Goal: Information Seeking & Learning: Check status

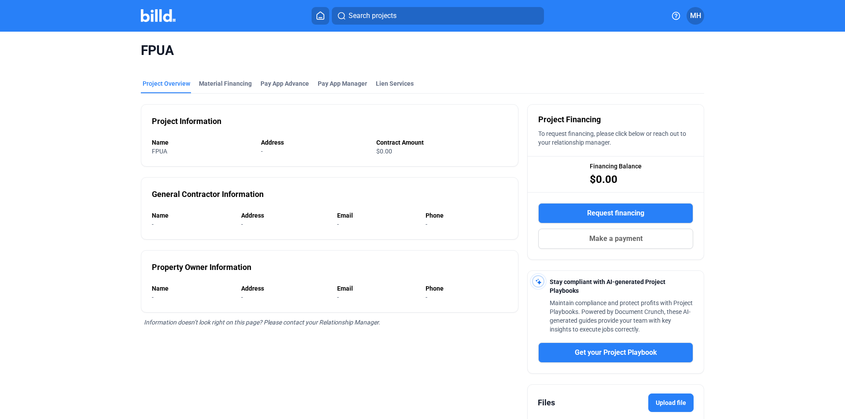
click at [236, 77] on mat-tab-group "Project Overview Material Financing Pay App Advance Pay App Manager Lien Servic…" at bounding box center [422, 272] width 563 height 404
click at [233, 83] on div "Material Financing" at bounding box center [225, 83] width 53 height 9
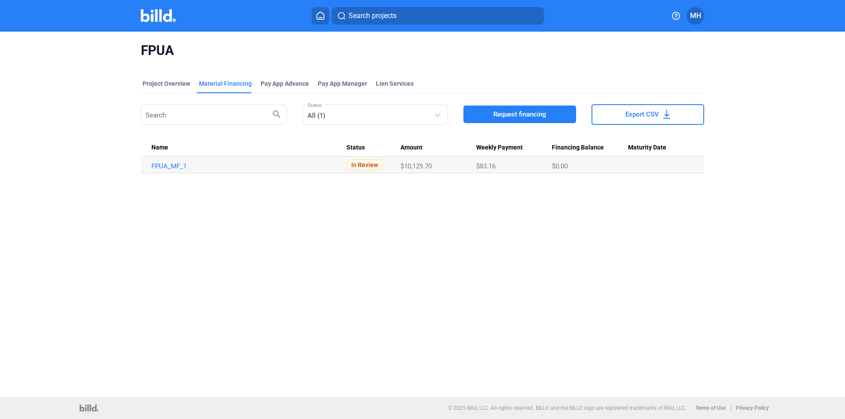
click at [158, 73] on mat-tab-group "Project Overview Material Financing Pay App Advance Pay App Manager Lien Servic…" at bounding box center [422, 122] width 563 height 104
click at [163, 81] on div "Project Overview" at bounding box center [167, 83] width 48 height 9
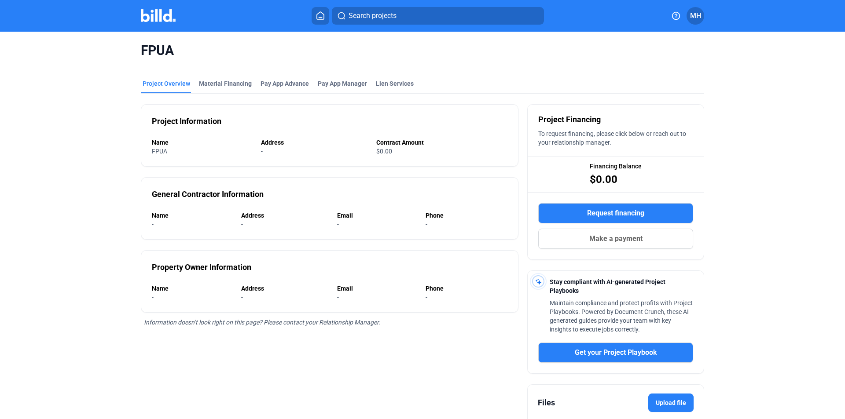
click at [317, 26] on mat-toolbar "Search projects MH" at bounding box center [422, 16] width 845 height 32
click at [318, 23] on button at bounding box center [321, 16] width 18 height 18
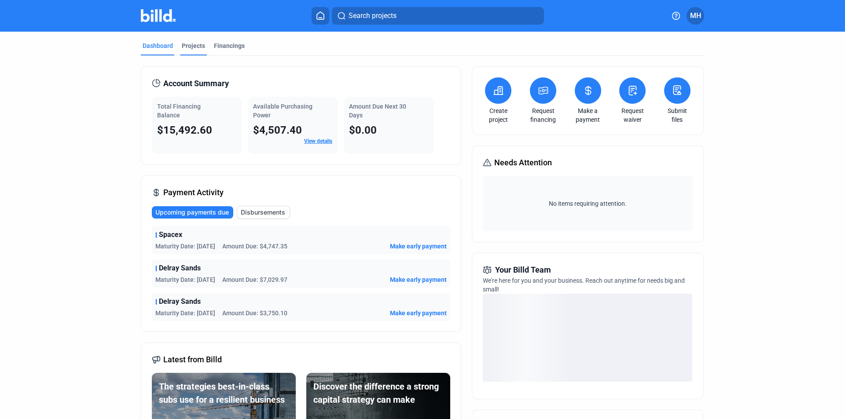
click at [193, 55] on div "Projects" at bounding box center [193, 48] width 27 height 14
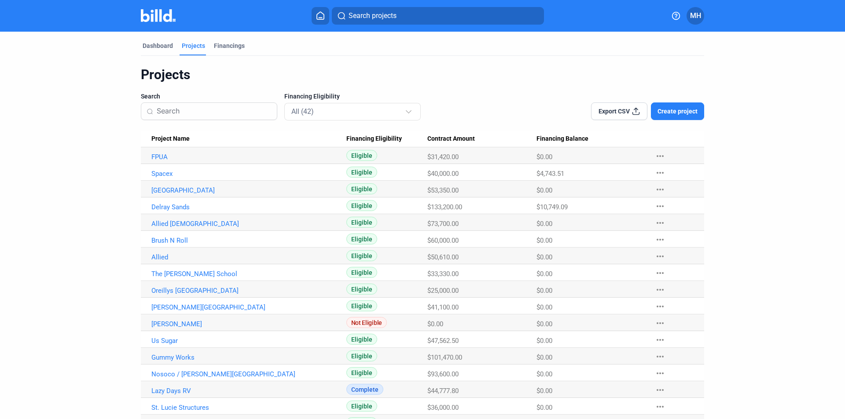
click at [161, 151] on Name "FPUA" at bounding box center [243, 155] width 205 height 17
click at [160, 153] on link "FPUA" at bounding box center [248, 157] width 195 height 8
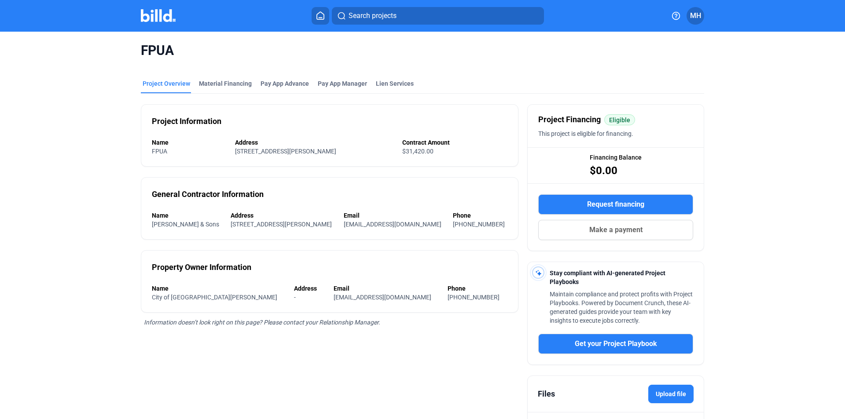
click at [221, 66] on div "FPUA" at bounding box center [422, 51] width 563 height 38
click at [216, 83] on div "Material Financing" at bounding box center [225, 83] width 53 height 9
